Goal: Find specific page/section: Find specific page/section

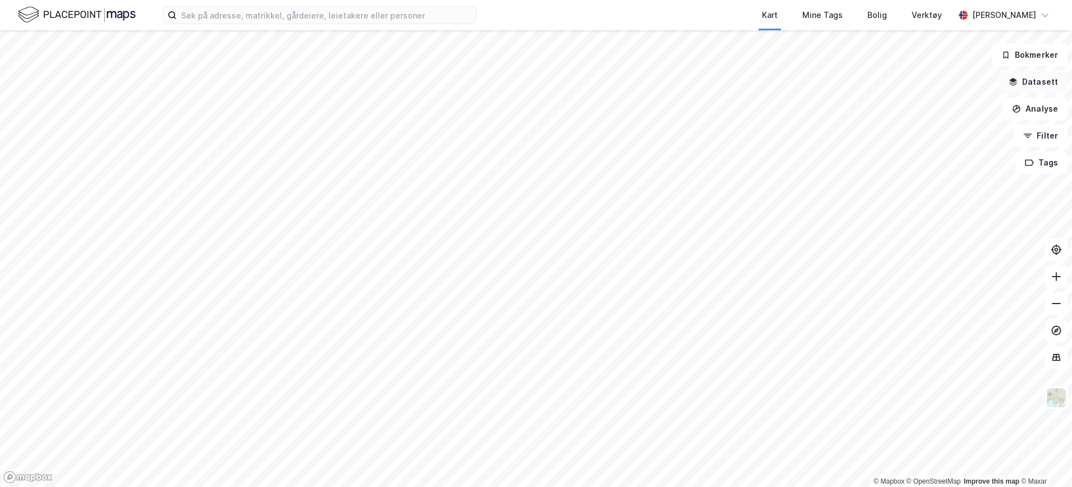
click at [1047, 79] on button "Datasett" at bounding box center [1034, 82] width 68 height 22
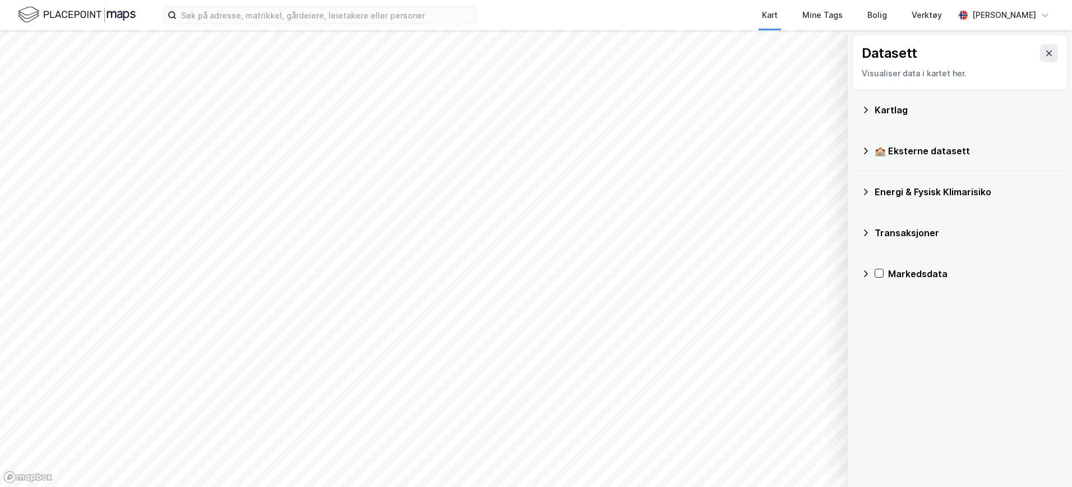
click at [920, 106] on div "Kartlag" at bounding box center [967, 109] width 184 height 13
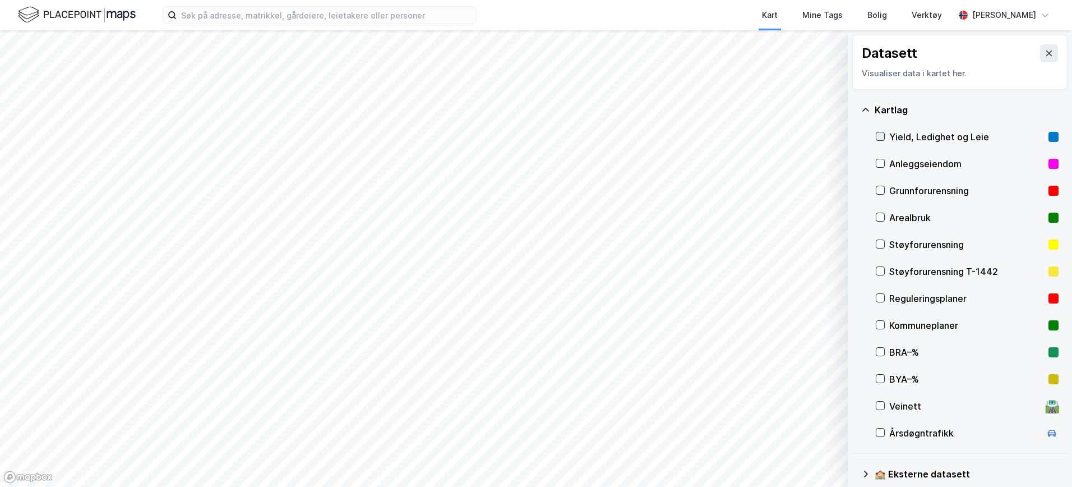
click at [884, 135] on icon at bounding box center [881, 136] width 8 height 8
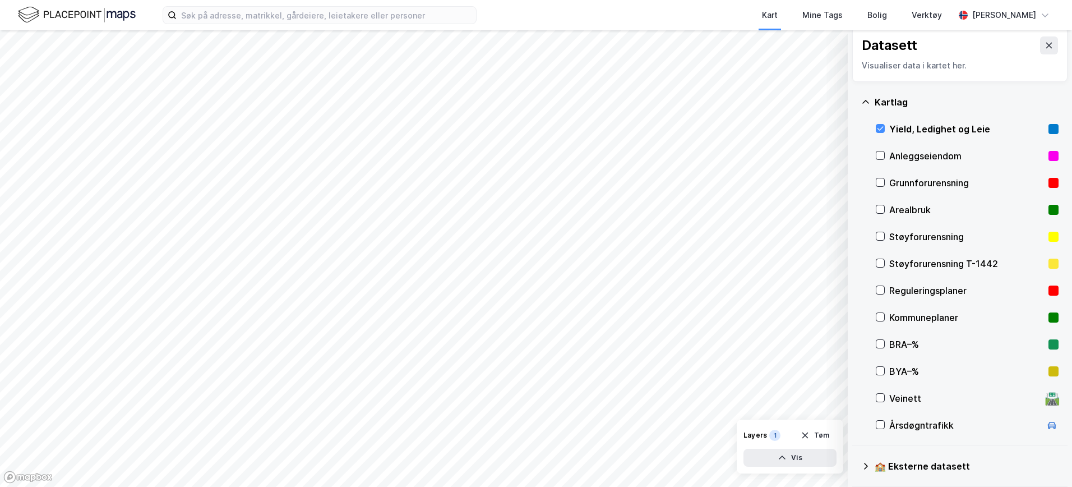
scroll to position [19, 0]
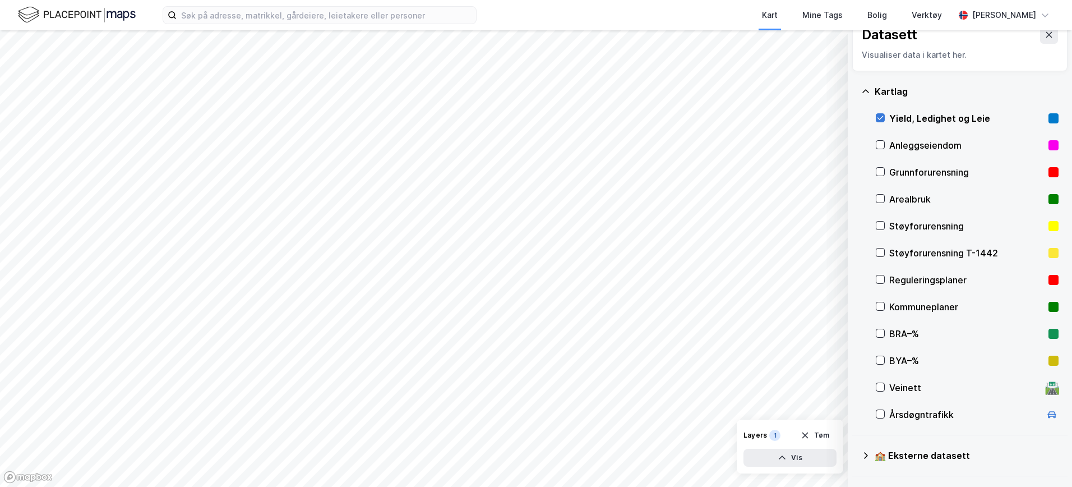
click at [882, 116] on icon at bounding box center [881, 118] width 8 height 8
click at [878, 117] on icon at bounding box center [881, 118] width 8 height 8
click at [881, 117] on icon at bounding box center [881, 118] width 8 height 8
click at [869, 94] on icon at bounding box center [866, 91] width 9 height 9
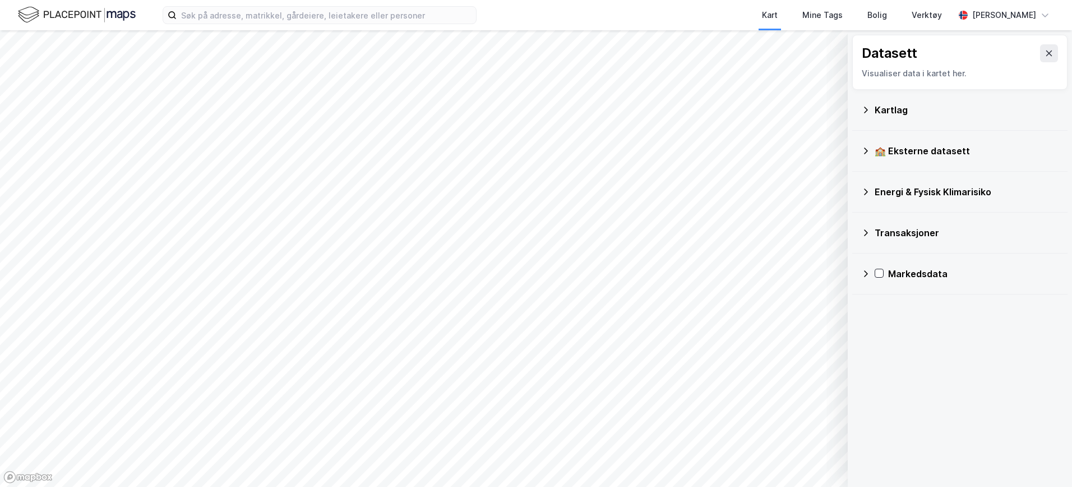
scroll to position [0, 0]
click at [865, 234] on icon at bounding box center [866, 232] width 9 height 9
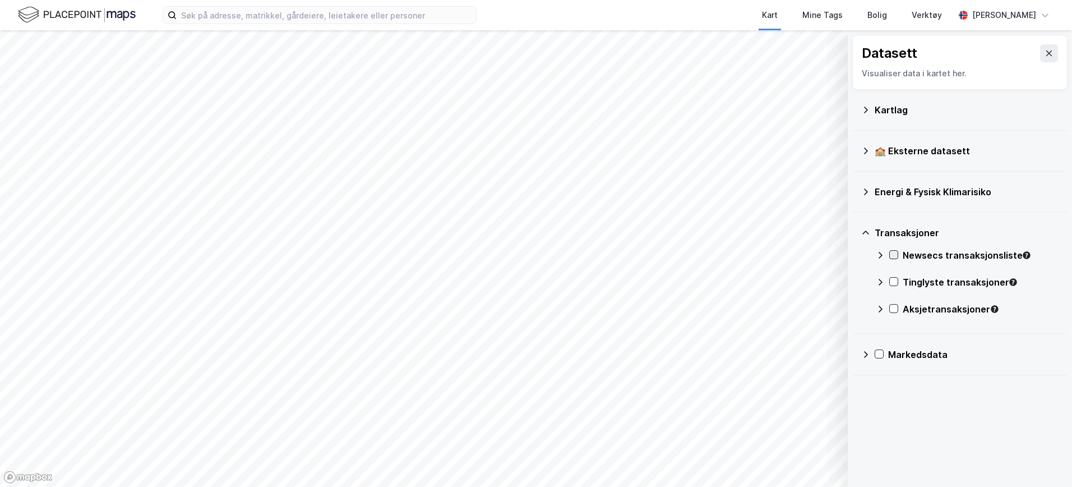
click at [896, 255] on icon at bounding box center [894, 255] width 8 height 8
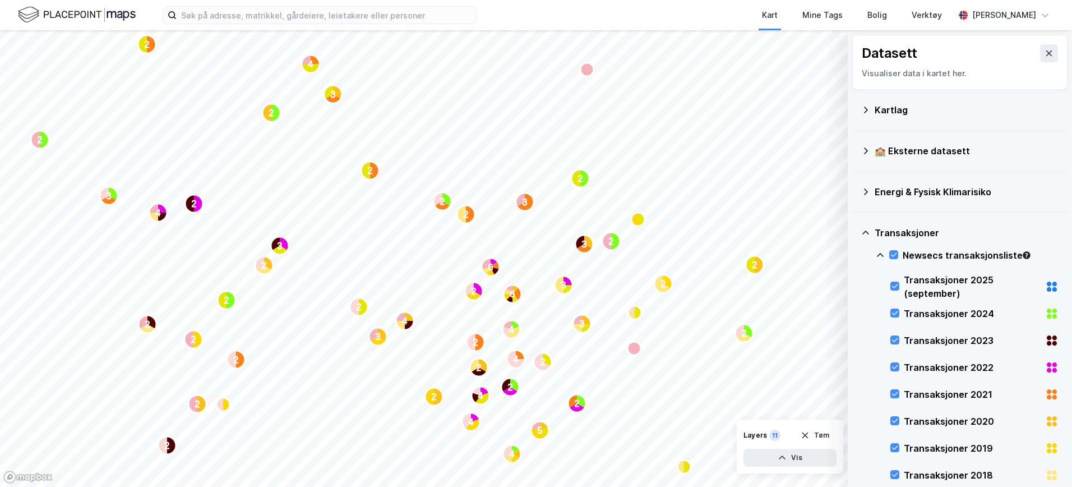
drag, startPoint x: 895, startPoint y: 252, endPoint x: 877, endPoint y: 252, distance: 17.4
click at [895, 252] on icon at bounding box center [894, 255] width 8 height 8
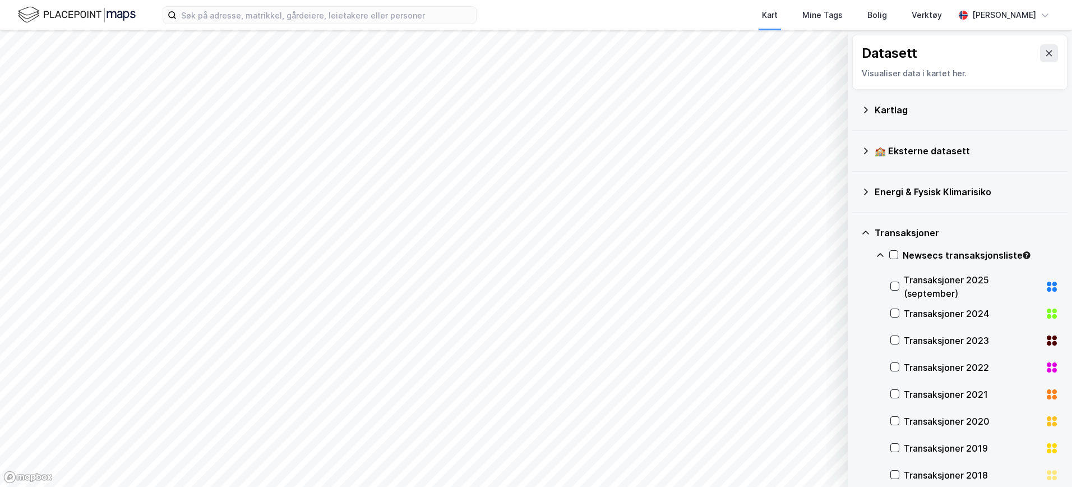
click at [865, 237] on div "Transaksjoner" at bounding box center [960, 232] width 197 height 27
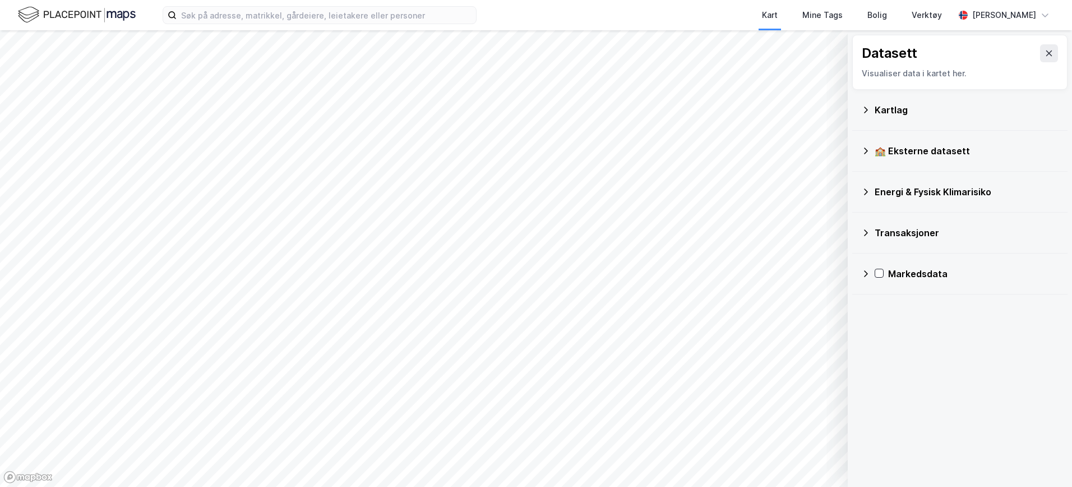
click at [867, 274] on icon at bounding box center [866, 273] width 4 height 7
click at [900, 300] on div "Arealledighet" at bounding box center [967, 300] width 183 height 27
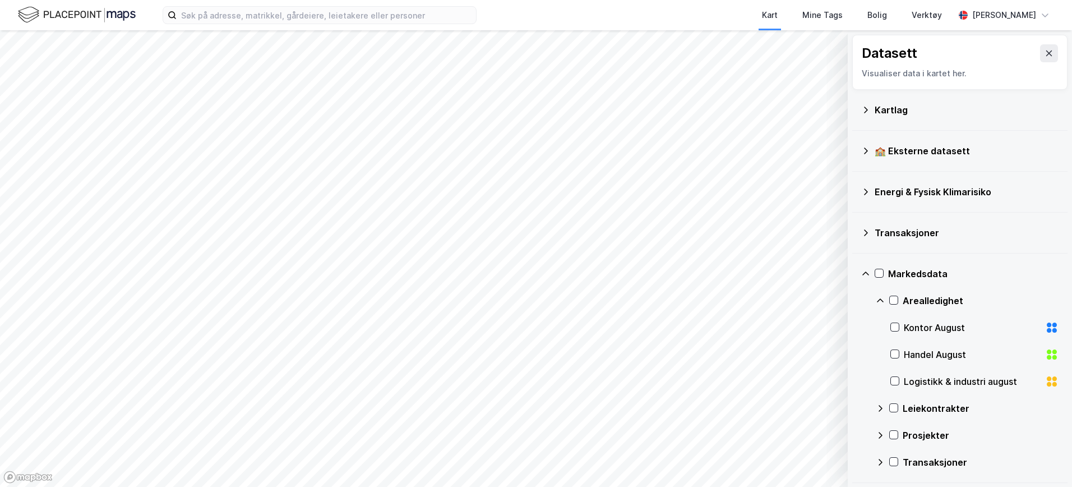
scroll to position [1, 0]
click at [906, 327] on div "Kontor August" at bounding box center [972, 326] width 137 height 13
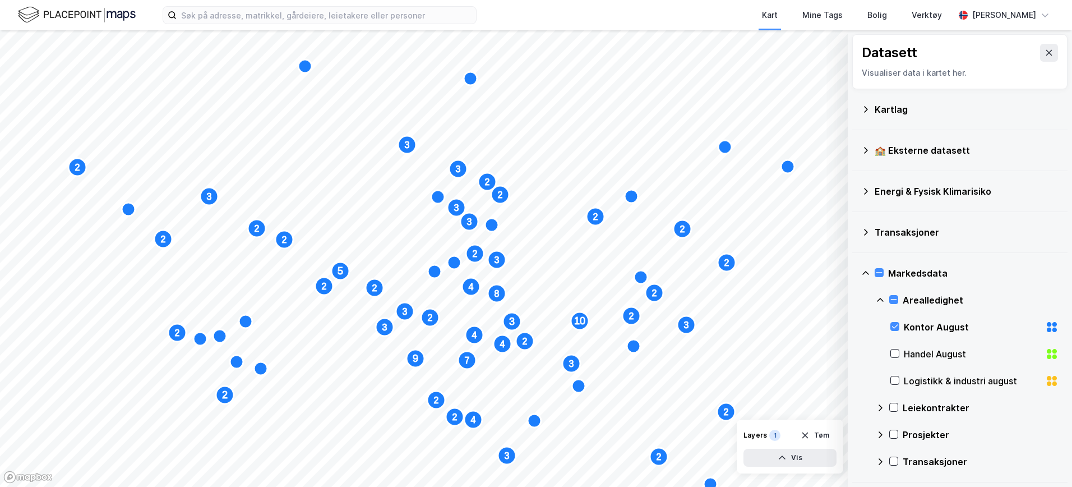
click at [902, 326] on div "Kontor August" at bounding box center [975, 327] width 168 height 27
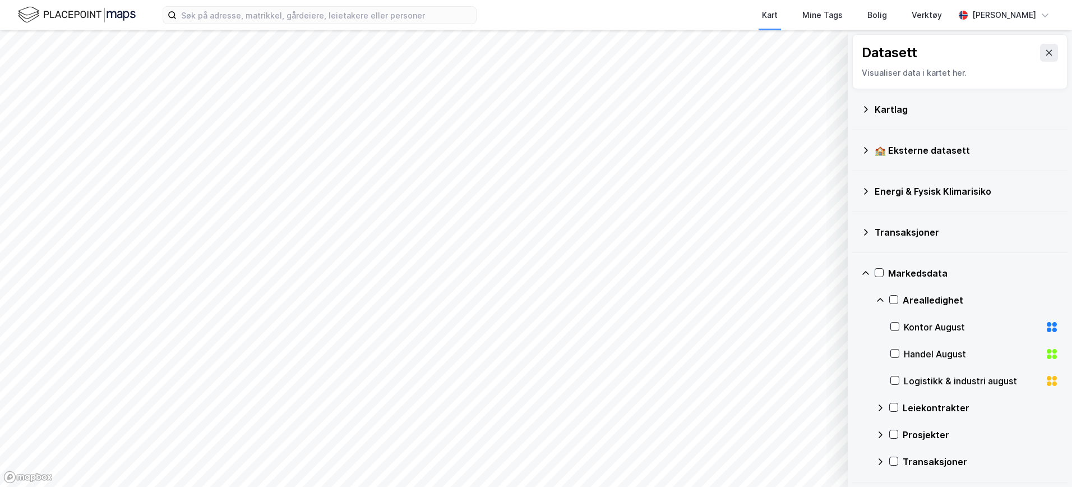
click at [883, 303] on icon at bounding box center [880, 300] width 9 height 9
click at [868, 273] on icon at bounding box center [866, 273] width 7 height 4
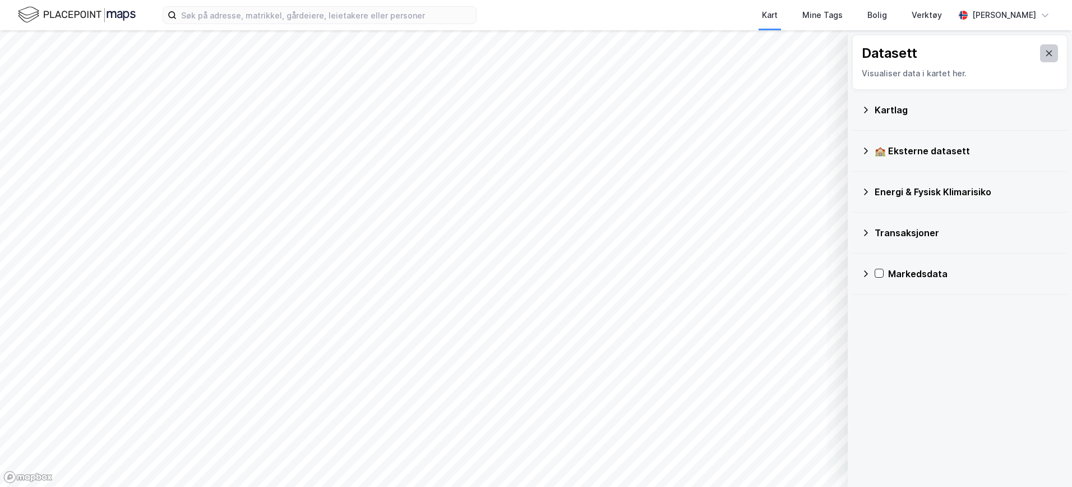
click at [1041, 59] on button at bounding box center [1049, 53] width 18 height 18
